Goal: Transaction & Acquisition: Purchase product/service

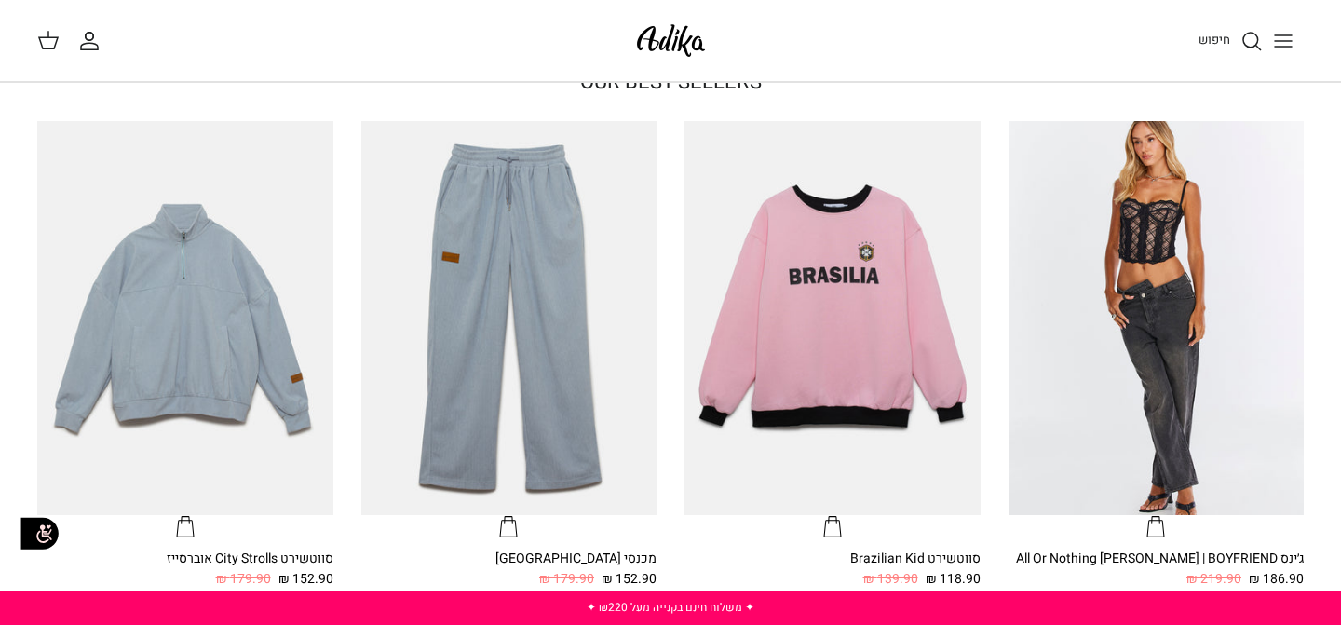
scroll to position [542, 0]
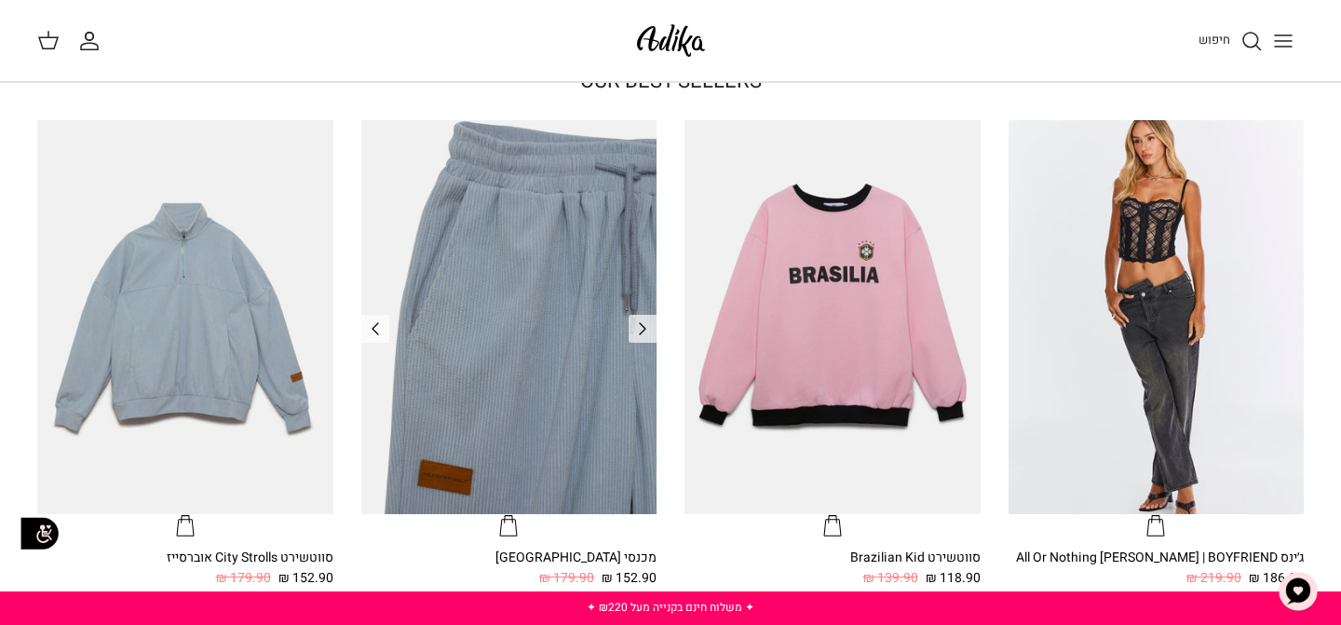
click at [597, 280] on img "מכנסי טרנינג City strolls" at bounding box center [509, 317] width 296 height 394
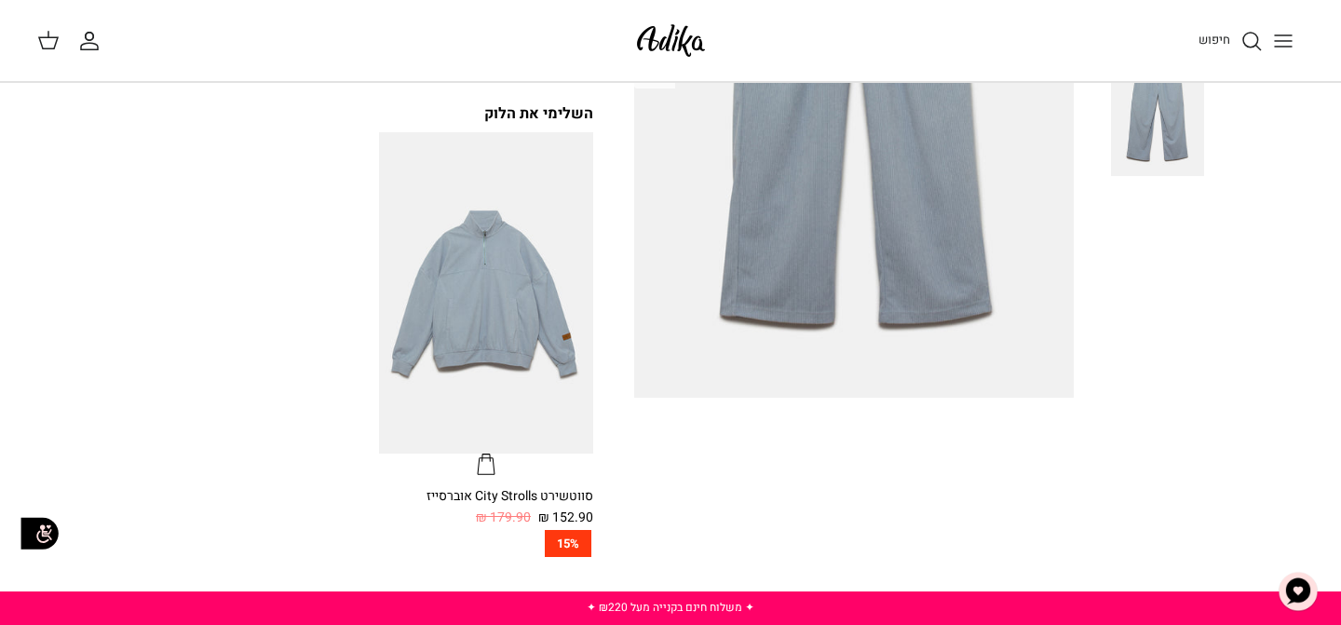
scroll to position [72, 0]
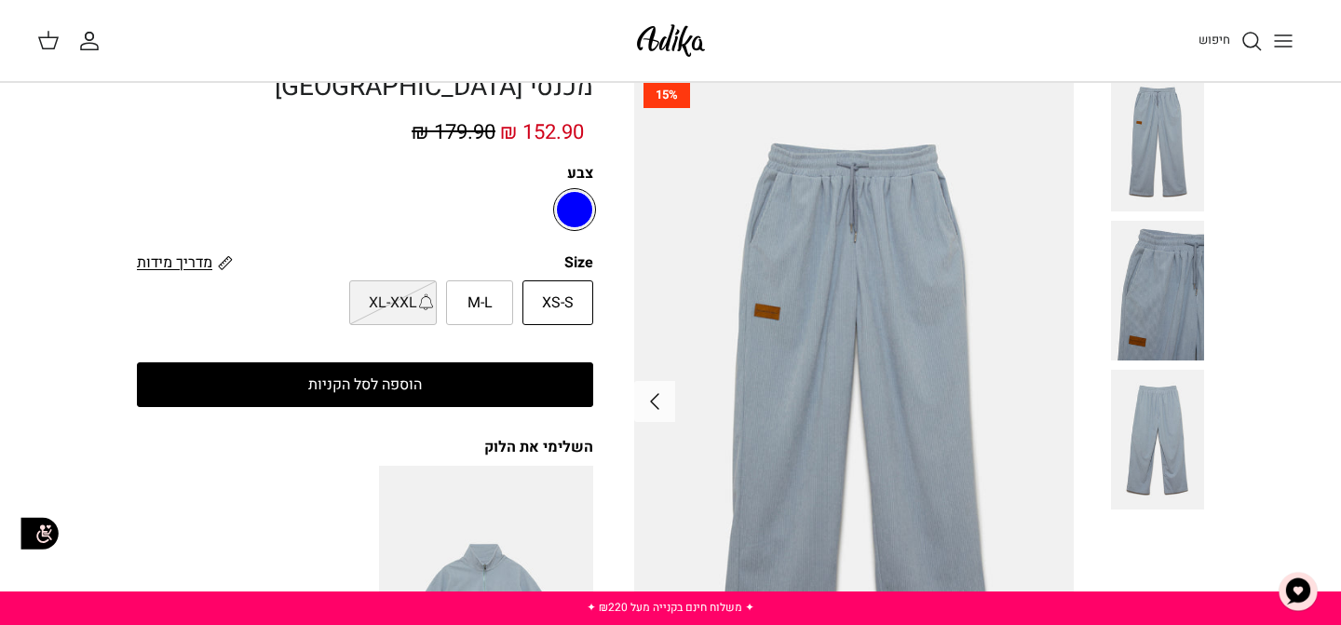
click at [199, 260] on span "מדריך מידות" at bounding box center [174, 262] width 75 height 22
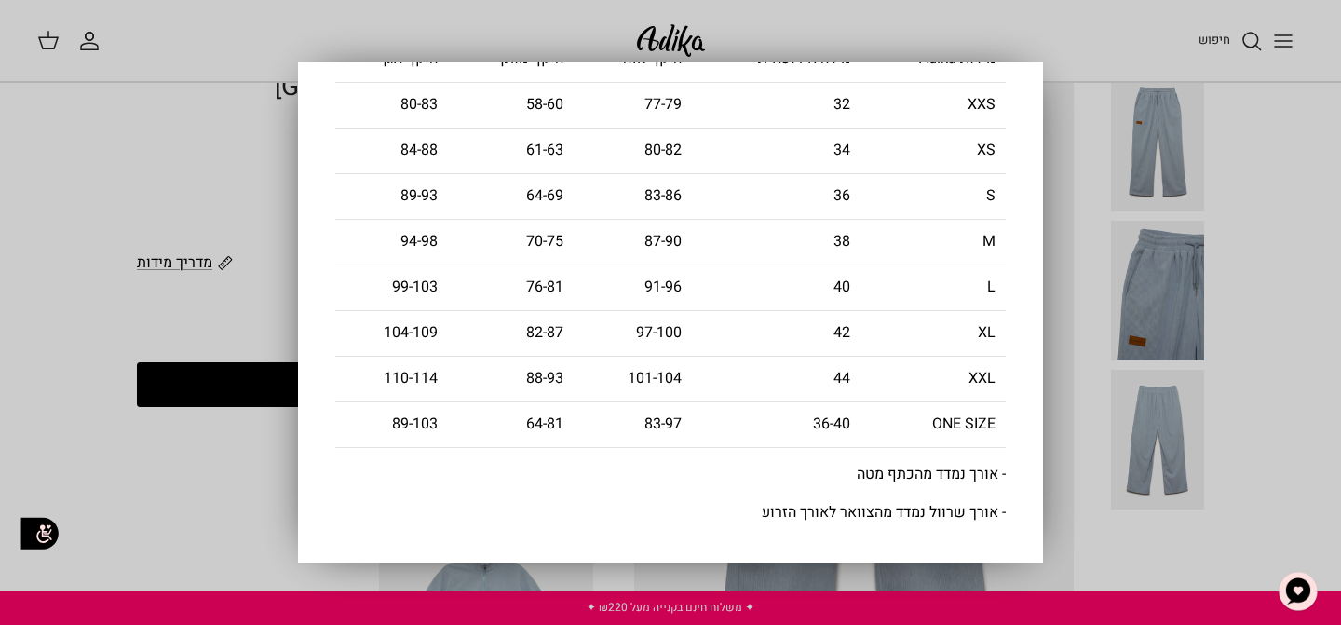
scroll to position [0, 0]
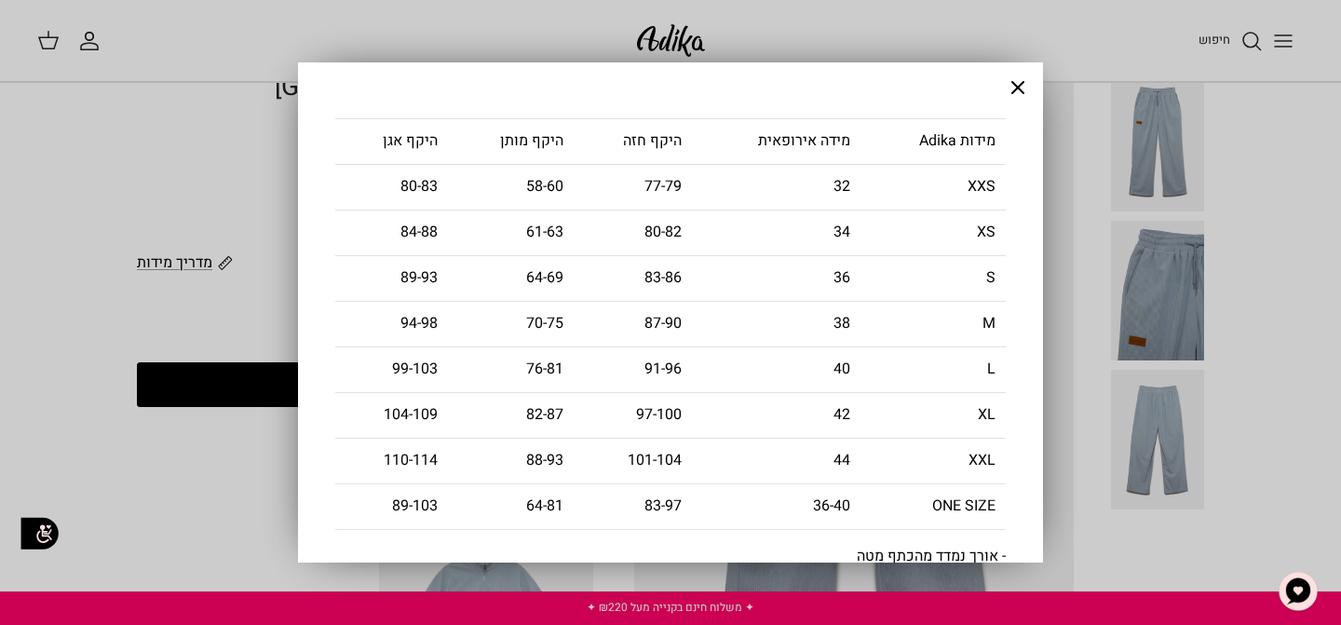
click at [1019, 90] on icon "Close" at bounding box center [1018, 87] width 22 height 22
